Goal: Navigation & Orientation: Find specific page/section

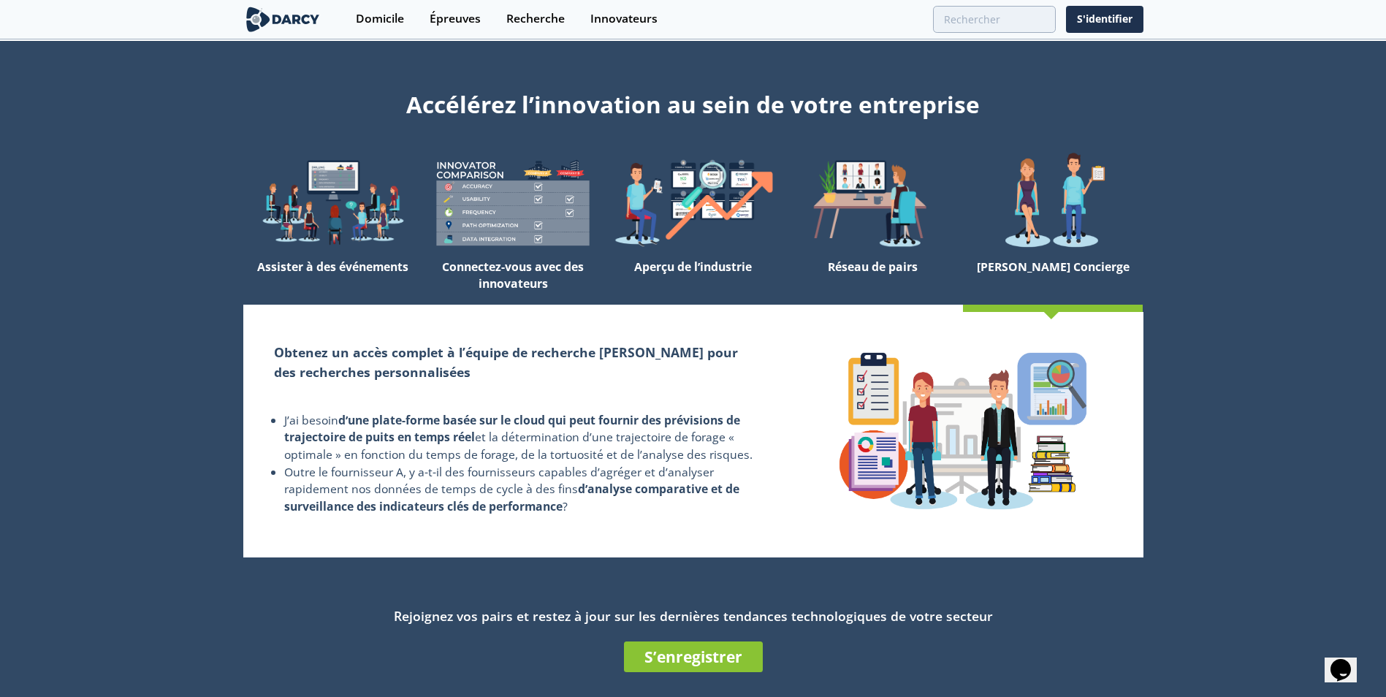
scroll to position [146, 0]
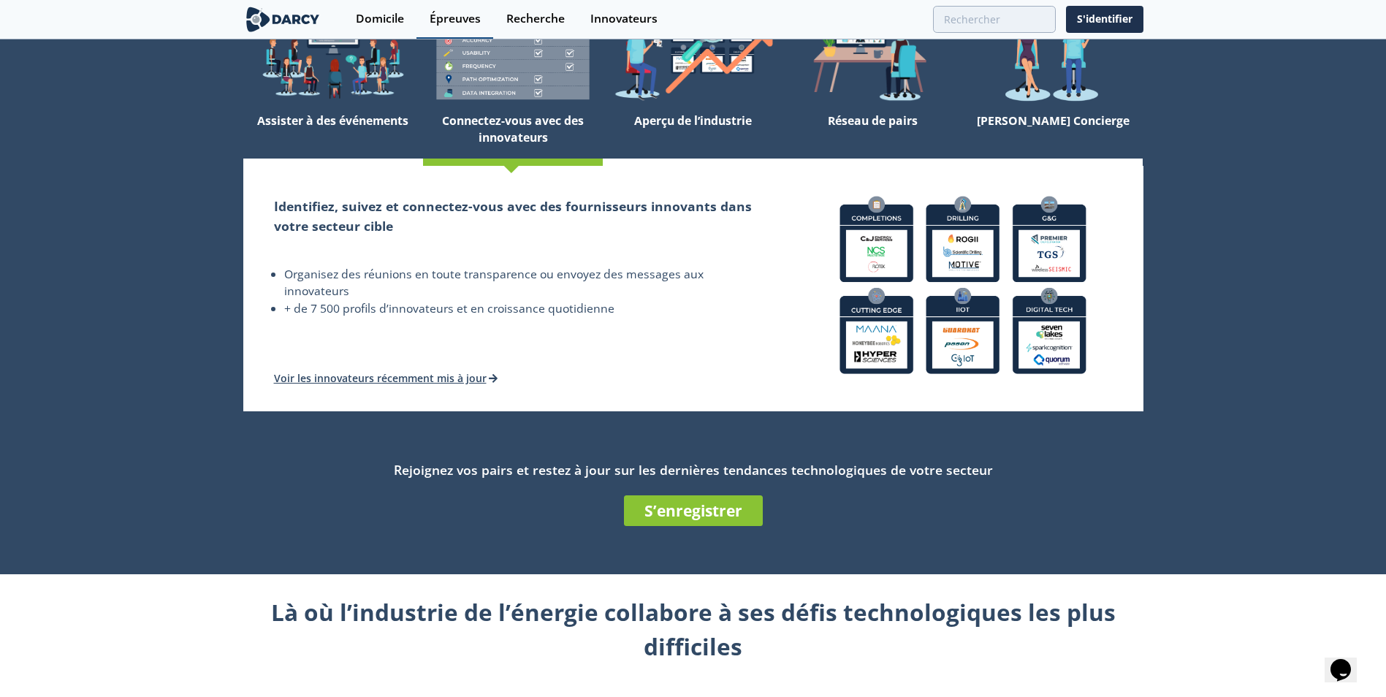
click at [447, 15] on div "Épreuves" at bounding box center [455, 19] width 51 height 12
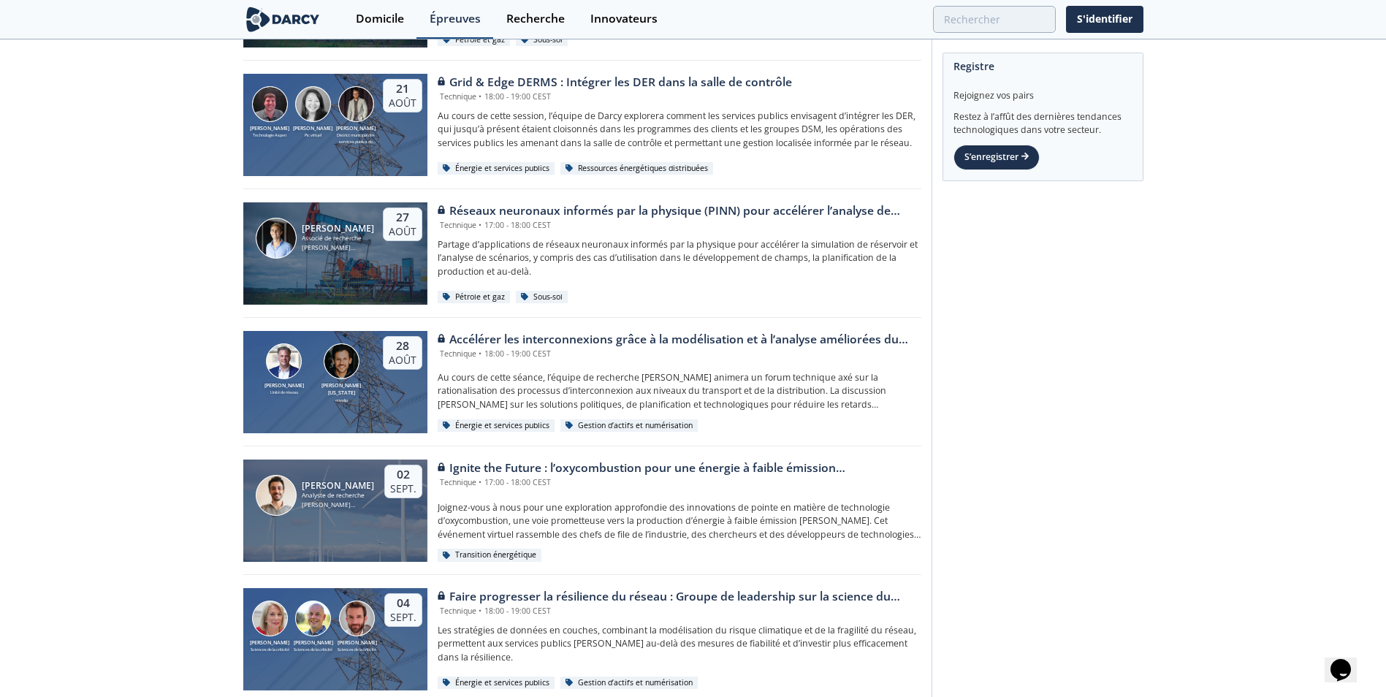
scroll to position [585, 0]
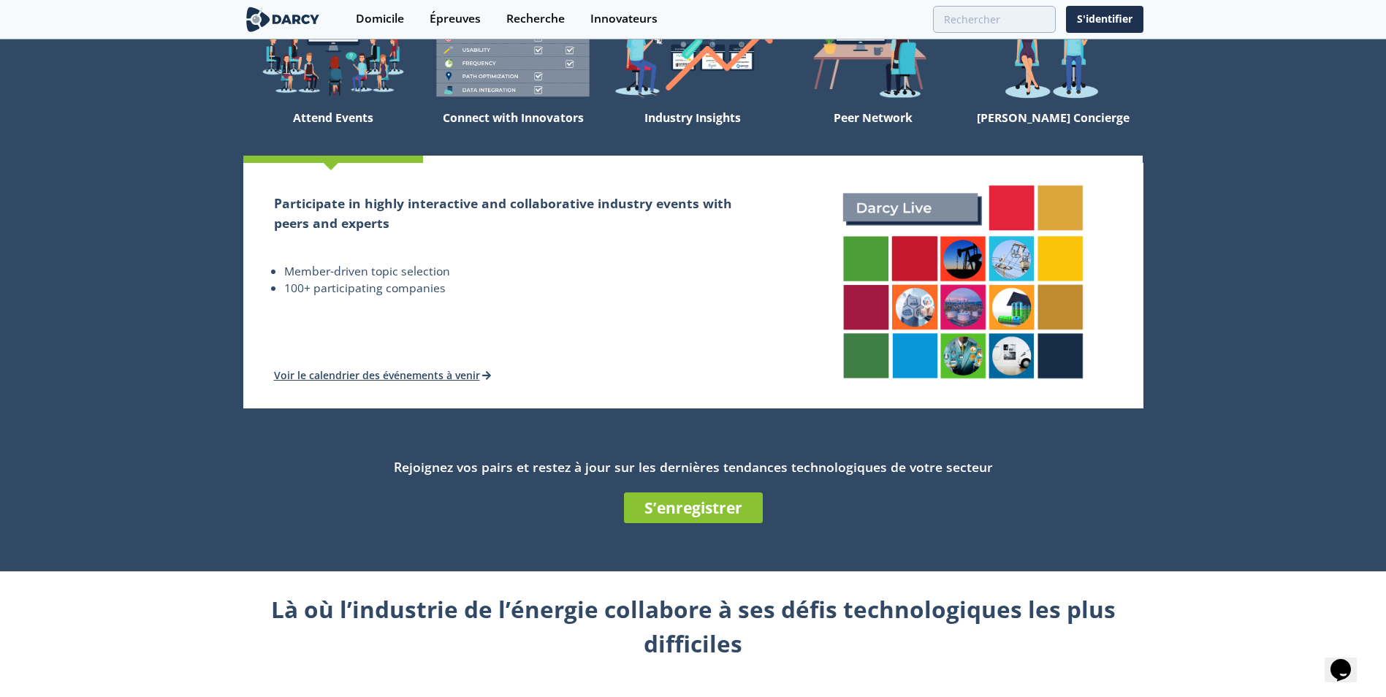
scroll to position [146, 0]
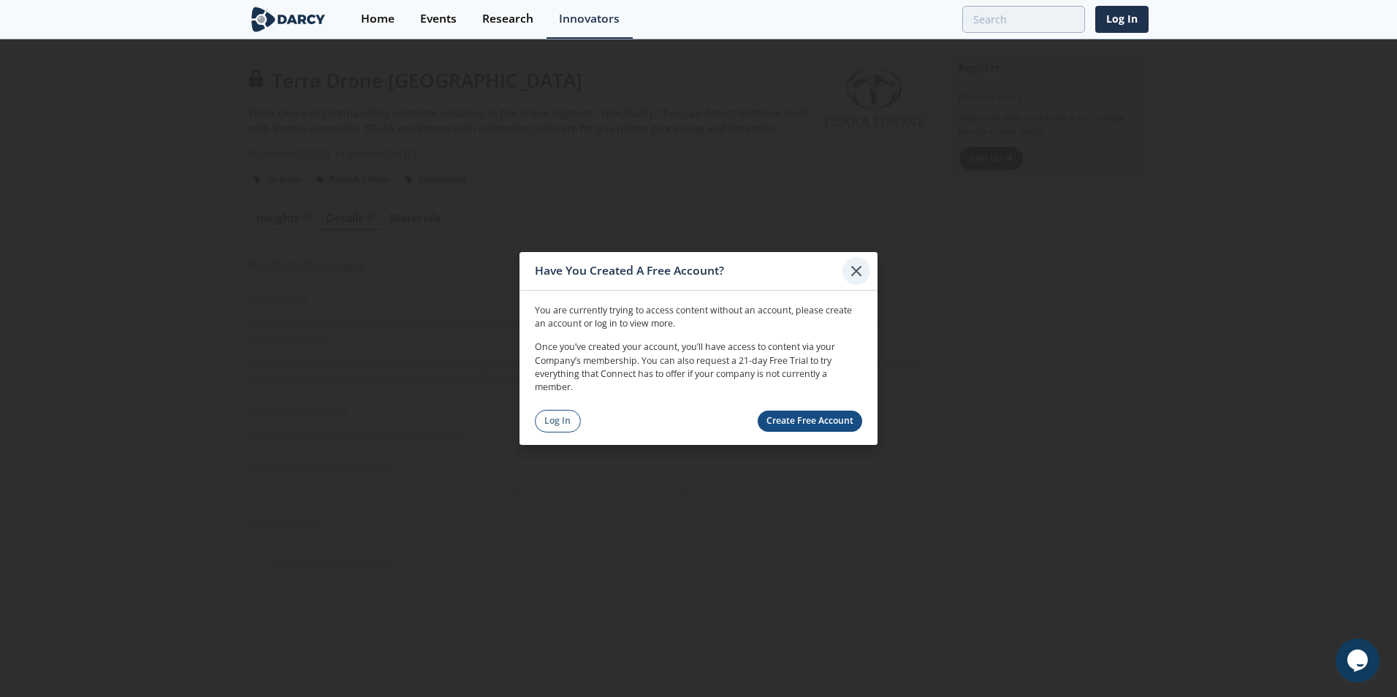
click at [859, 276] on icon at bounding box center [857, 271] width 18 height 18
